Goal: Task Accomplishment & Management: Manage account settings

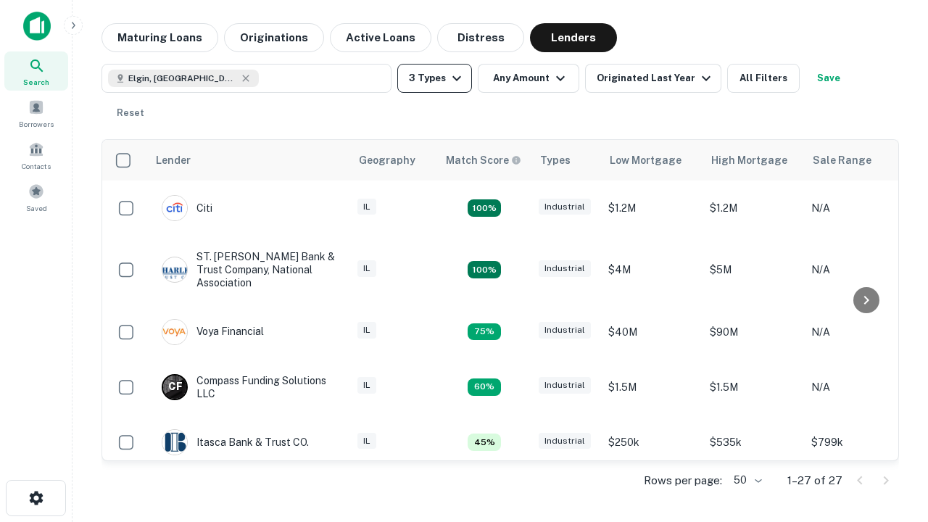
click at [434, 78] on button "3 Types" at bounding box center [434, 78] width 75 height 29
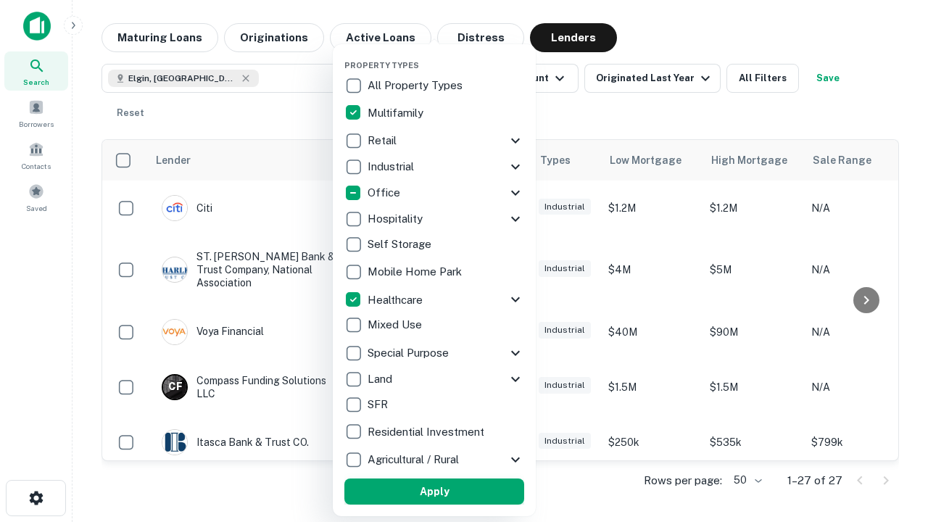
click at [434, 492] on button "Apply" at bounding box center [434, 492] width 180 height 26
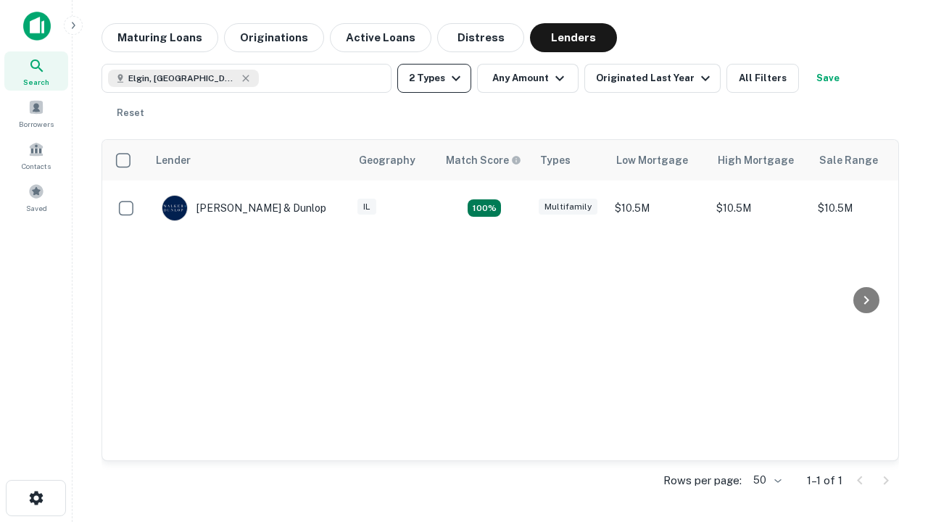
click at [434, 78] on button "2 Types" at bounding box center [434, 78] width 74 height 29
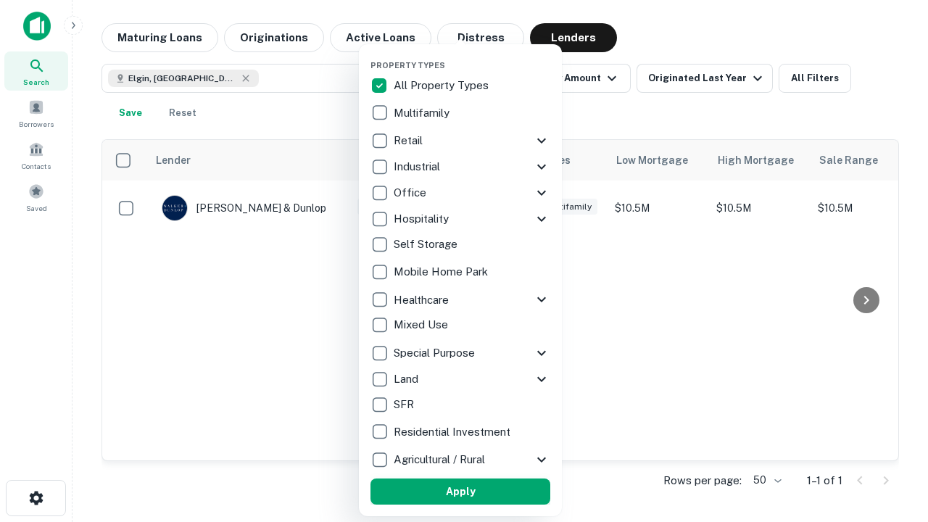
click at [460, 492] on button "Apply" at bounding box center [461, 492] width 180 height 26
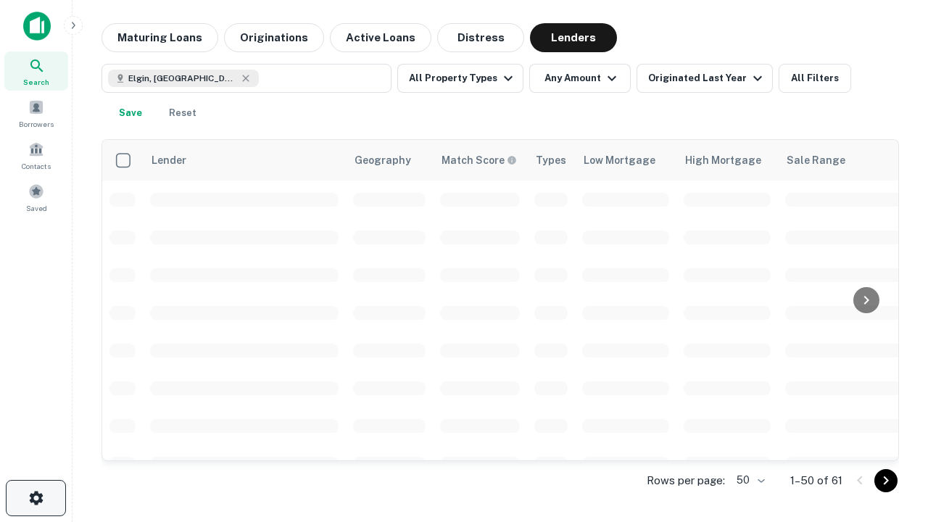
click at [36, 498] on icon "button" at bounding box center [36, 497] width 17 height 17
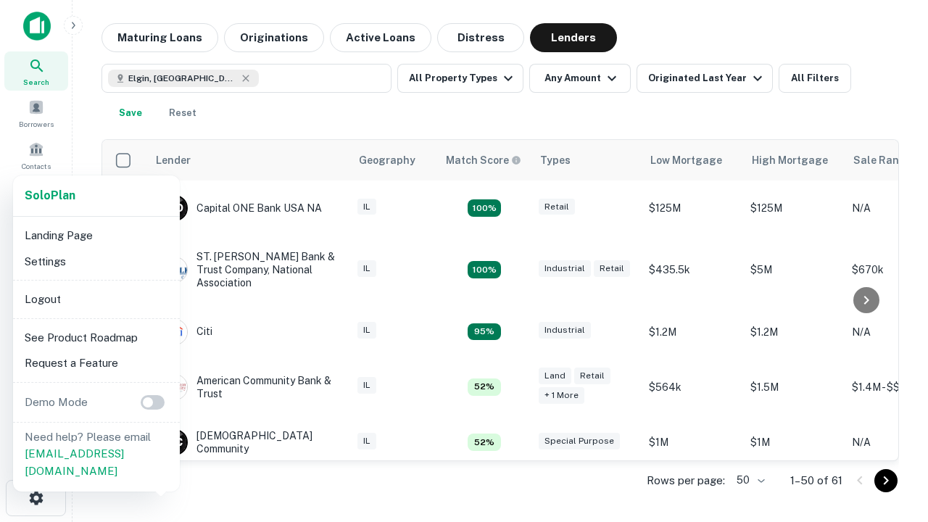
click at [96, 299] on li "Logout" at bounding box center [96, 299] width 155 height 26
